Goal: Information Seeking & Learning: Check status

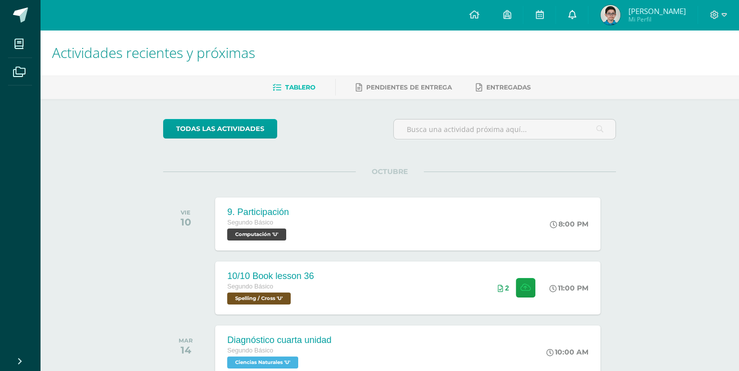
click at [568, 19] on icon at bounding box center [572, 14] width 8 height 9
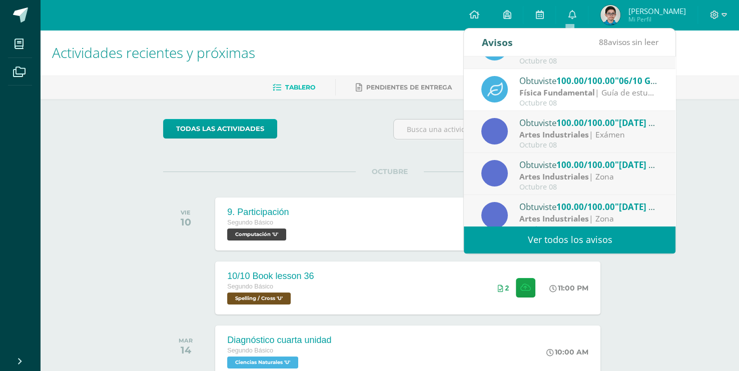
scroll to position [166, 0]
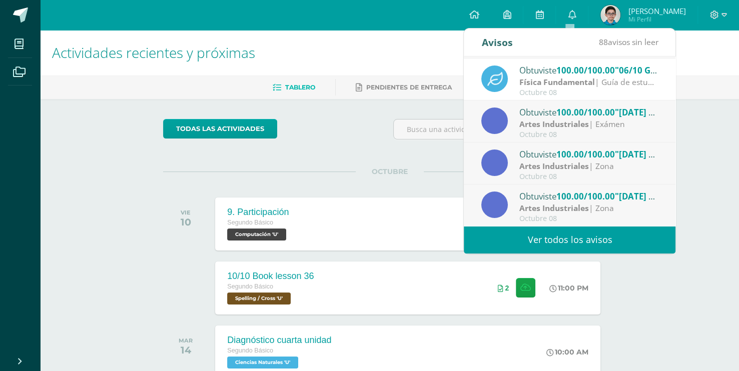
click at [611, 239] on link "Ver todos los avisos" at bounding box center [570, 240] width 212 height 28
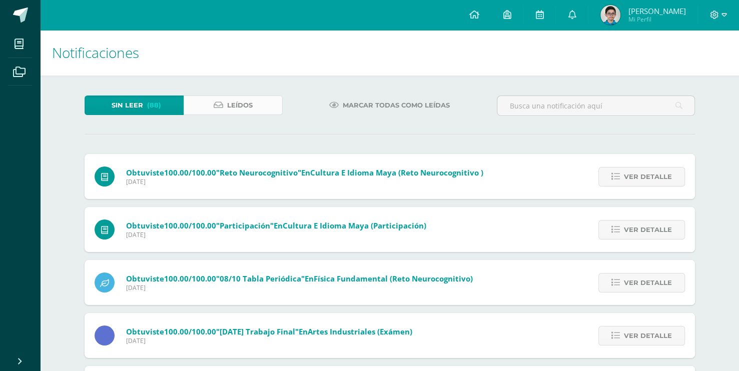
click at [224, 108] on link "Leídos" at bounding box center [233, 106] width 99 height 20
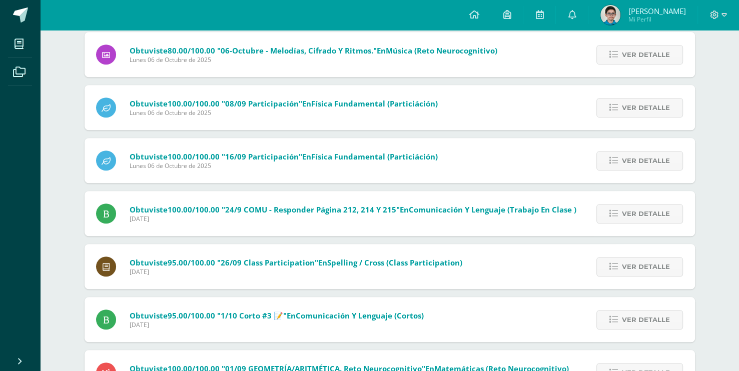
scroll to position [818, 0]
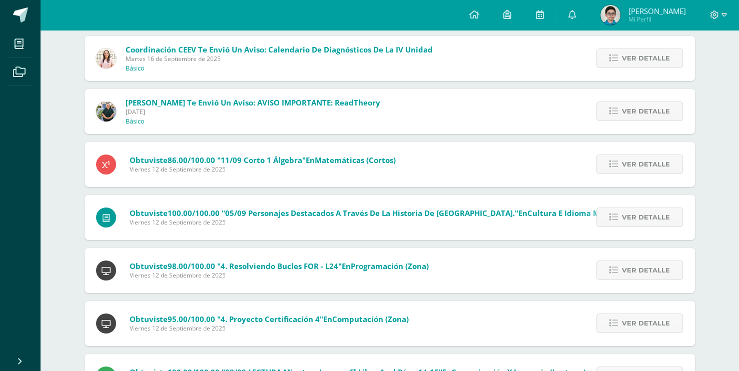
scroll to position [3350, 0]
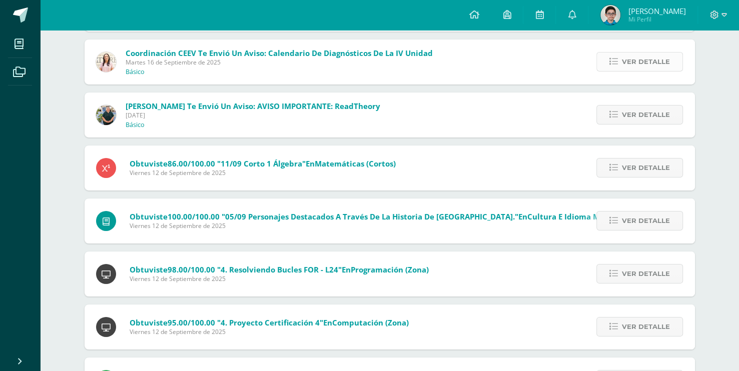
click at [621, 59] on link "Ver detalle" at bounding box center [639, 62] width 87 height 20
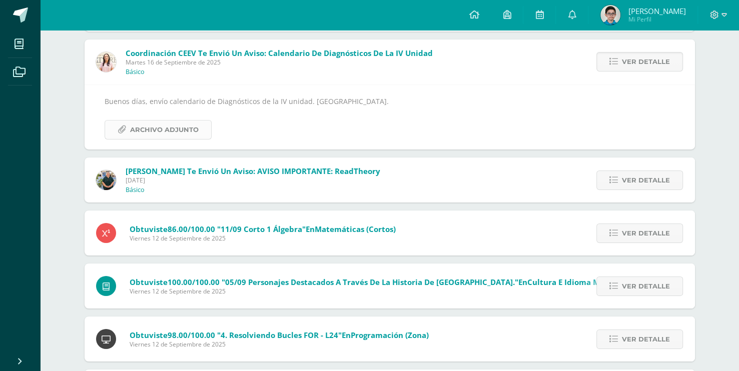
click at [188, 137] on span "Archivo Adjunto" at bounding box center [164, 130] width 69 height 19
